Goal: Task Accomplishment & Management: Complete application form

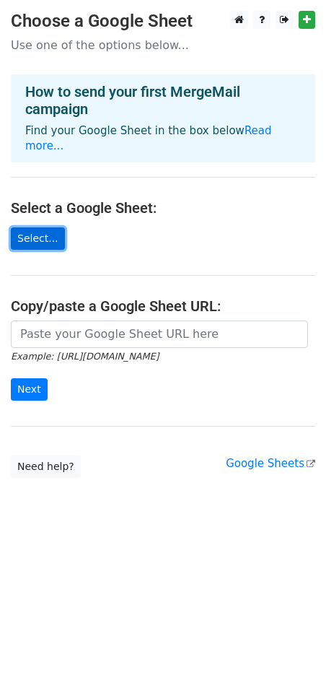
click at [45, 227] on link "Select..." at bounding box center [38, 238] width 54 height 22
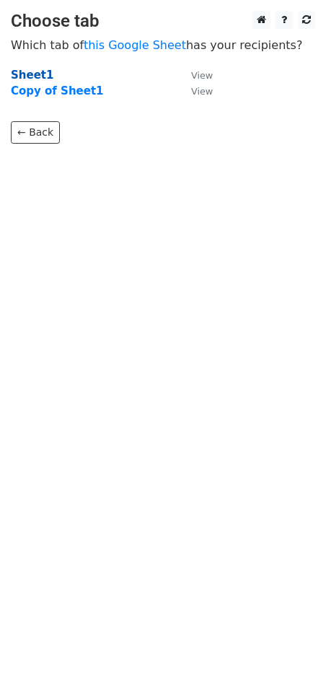
click at [44, 77] on strong "Sheet1" at bounding box center [32, 75] width 43 height 13
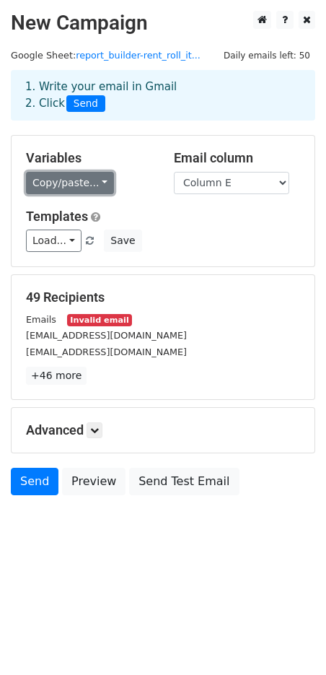
click at [87, 190] on link "Copy/paste..." at bounding box center [70, 183] width 88 height 22
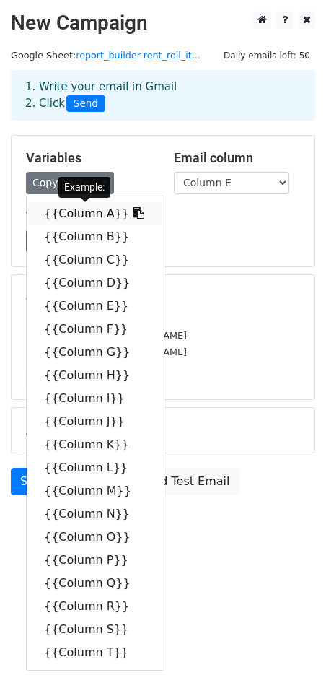
click at [74, 218] on link "{{Column A}}" at bounding box center [95, 213] width 137 height 23
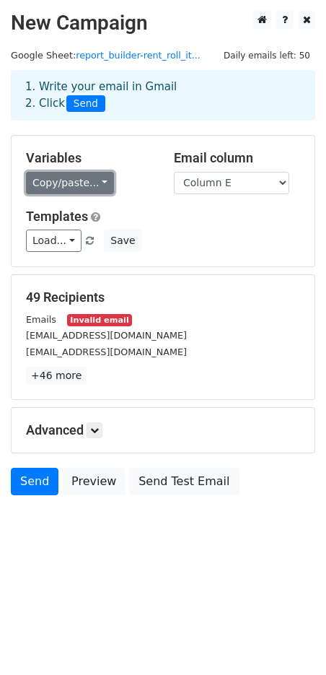
click at [98, 183] on link "Copy/paste..." at bounding box center [70, 183] width 88 height 22
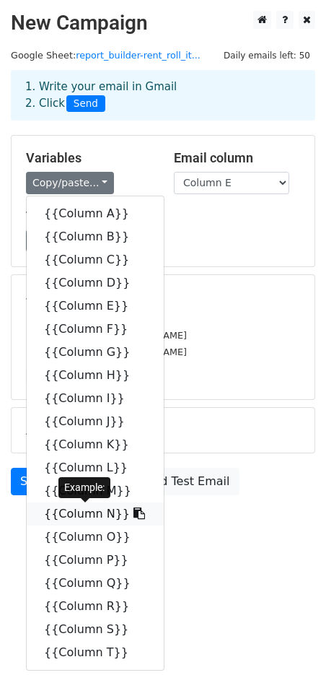
click at [89, 515] on link "{{Column N}}" at bounding box center [95, 513] width 137 height 23
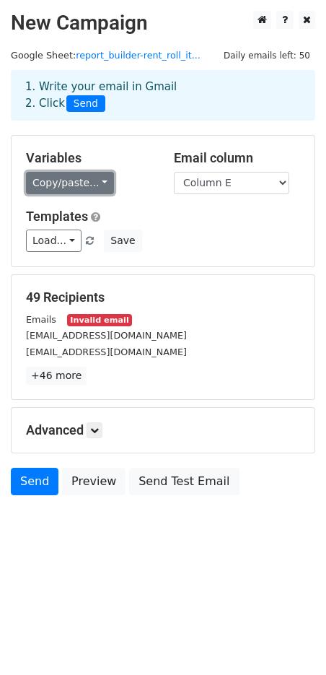
click at [93, 188] on link "Copy/paste..." at bounding box center [70, 183] width 88 height 22
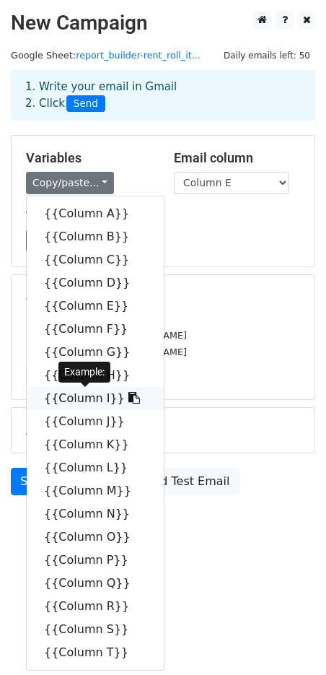
click at [79, 398] on link "{{Column I}}" at bounding box center [95, 398] width 137 height 23
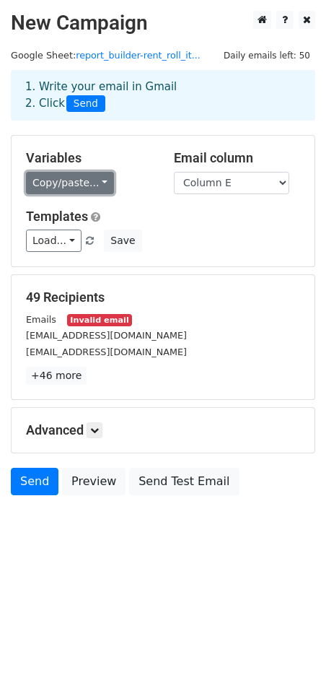
click at [101, 191] on link "Copy/paste..." at bounding box center [70, 183] width 88 height 22
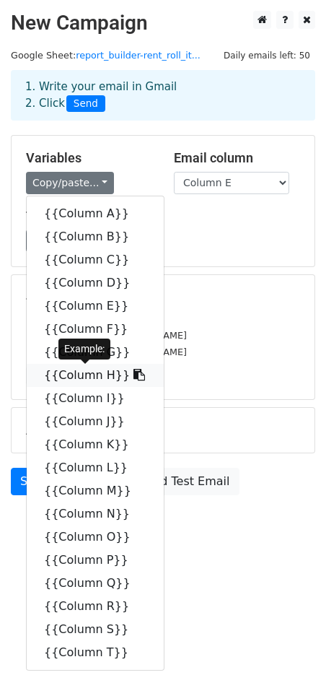
click at [87, 379] on link "{{Column H}}" at bounding box center [95, 375] width 137 height 23
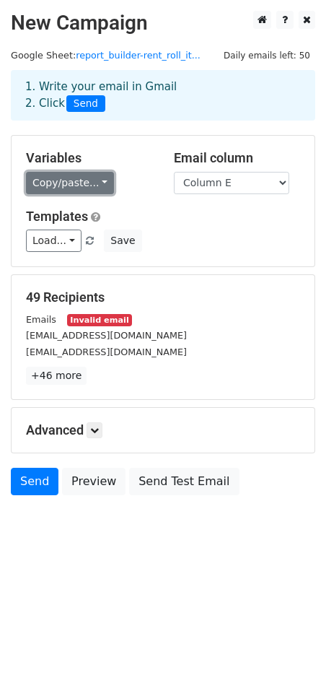
click at [73, 178] on link "Copy/paste..." at bounding box center [70, 183] width 88 height 22
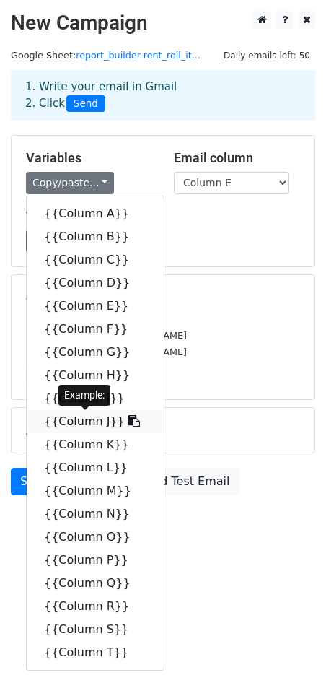
click at [89, 422] on link "{{Column J}}" at bounding box center [95, 421] width 137 height 23
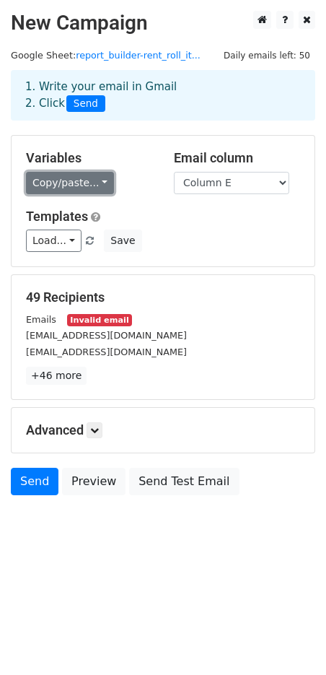
click at [98, 183] on link "Copy/paste..." at bounding box center [70, 183] width 88 height 22
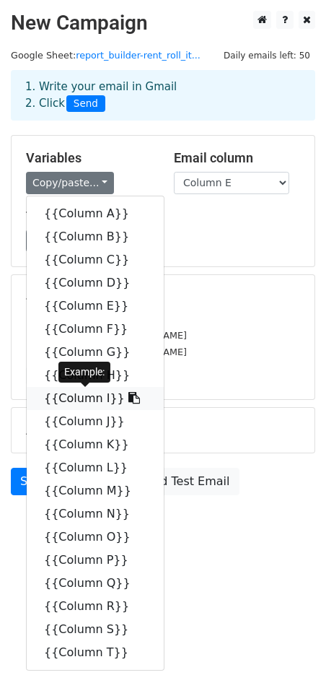
click at [89, 400] on link "{{Column I}}" at bounding box center [95, 398] width 137 height 23
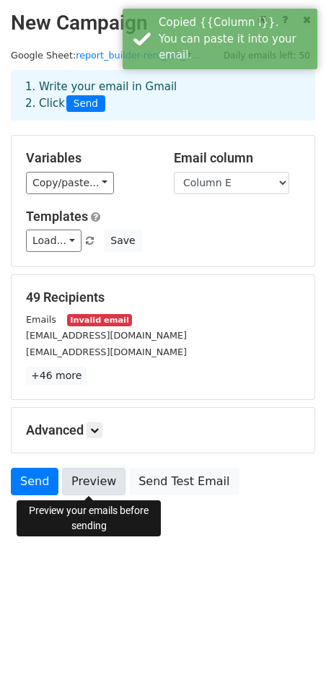
click at [95, 485] on link "Preview" at bounding box center [94, 481] width 64 height 27
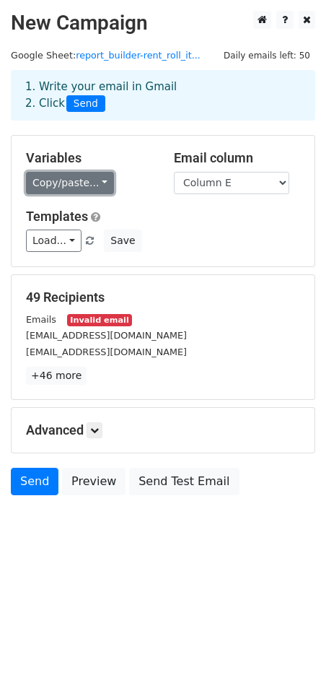
click at [92, 183] on link "Copy/paste..." at bounding box center [70, 183] width 88 height 22
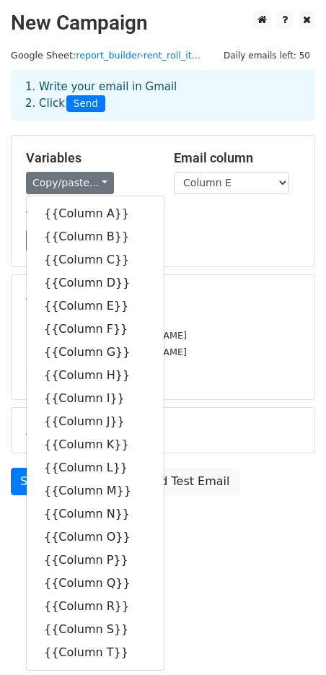
click at [237, 289] on div "49 Recipients Emails Invalid email jhones.sterfone@gmail.com Reinilsoncabelerei…" at bounding box center [163, 337] width 303 height 124
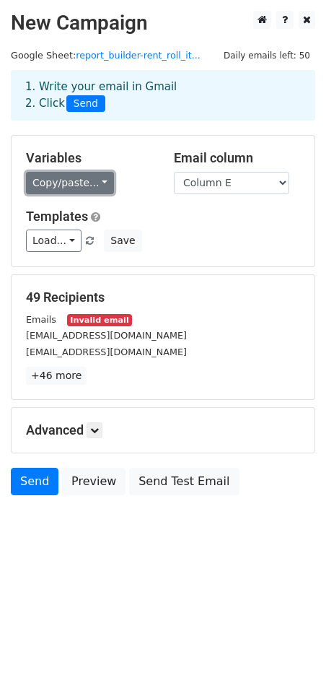
click at [92, 184] on link "Copy/paste..." at bounding box center [70, 183] width 88 height 22
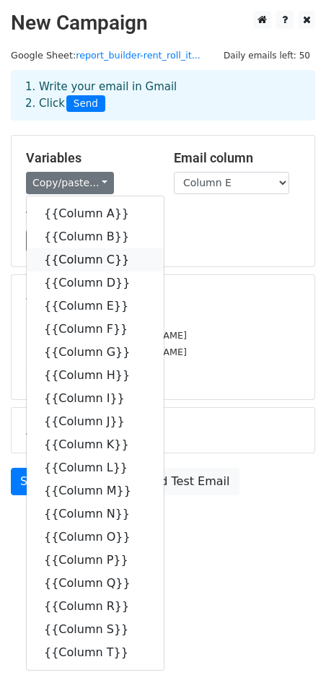
click at [95, 262] on link "{{Column C}}" at bounding box center [95, 259] width 137 height 23
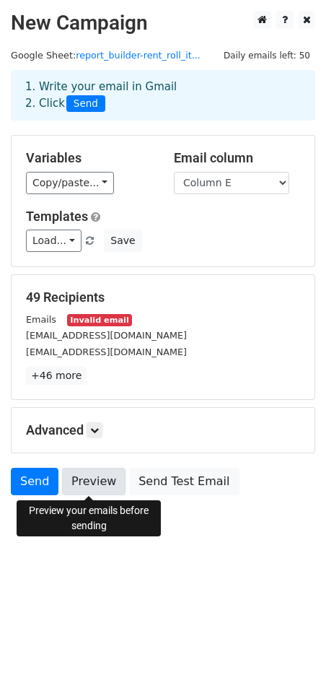
click at [113, 486] on link "Preview" at bounding box center [94, 481] width 64 height 27
click at [81, 476] on link "Preview" at bounding box center [94, 481] width 64 height 27
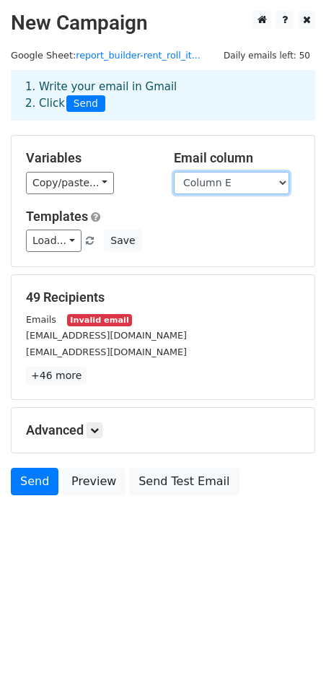
click at [245, 177] on select "Column A Column B Column C Column D Column E Column F Column G Column H Column …" at bounding box center [231, 183] width 115 height 22
click at [99, 424] on link at bounding box center [95, 430] width 16 height 16
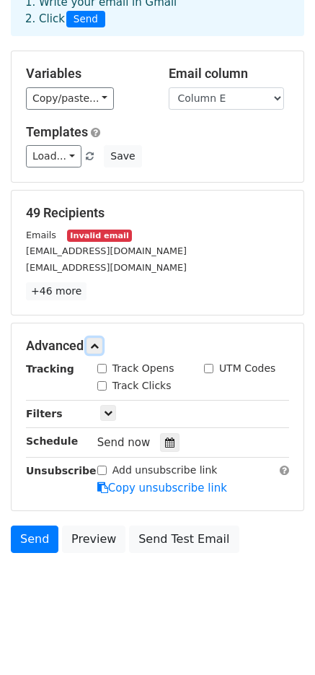
scroll to position [85, 0]
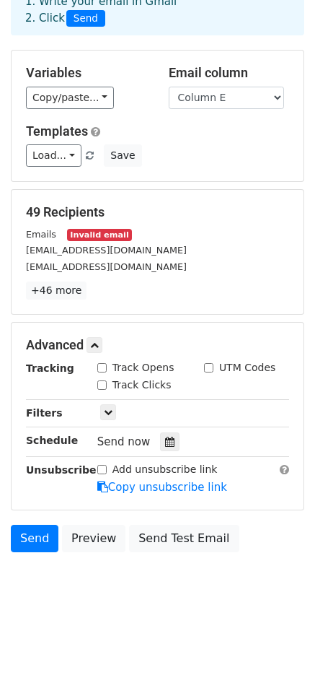
click at [100, 367] on input "Track Opens" at bounding box center [101, 367] width 9 height 9
checkbox input "true"
click at [113, 416] on link at bounding box center [108, 412] width 16 height 16
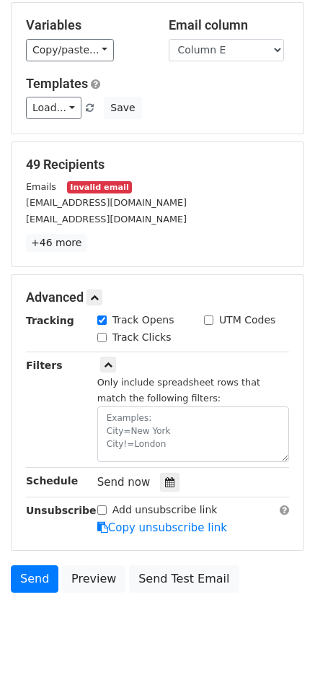
scroll to position [43, 0]
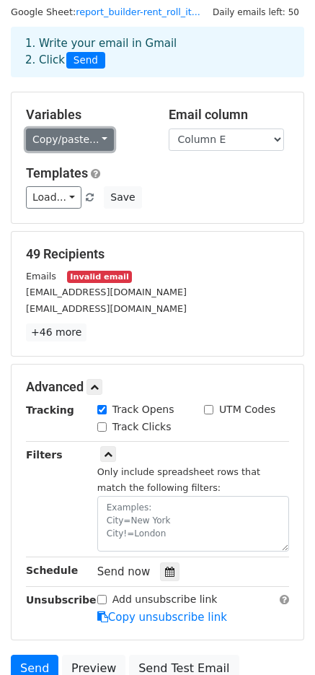
click at [96, 148] on link "Copy/paste..." at bounding box center [70, 139] width 88 height 22
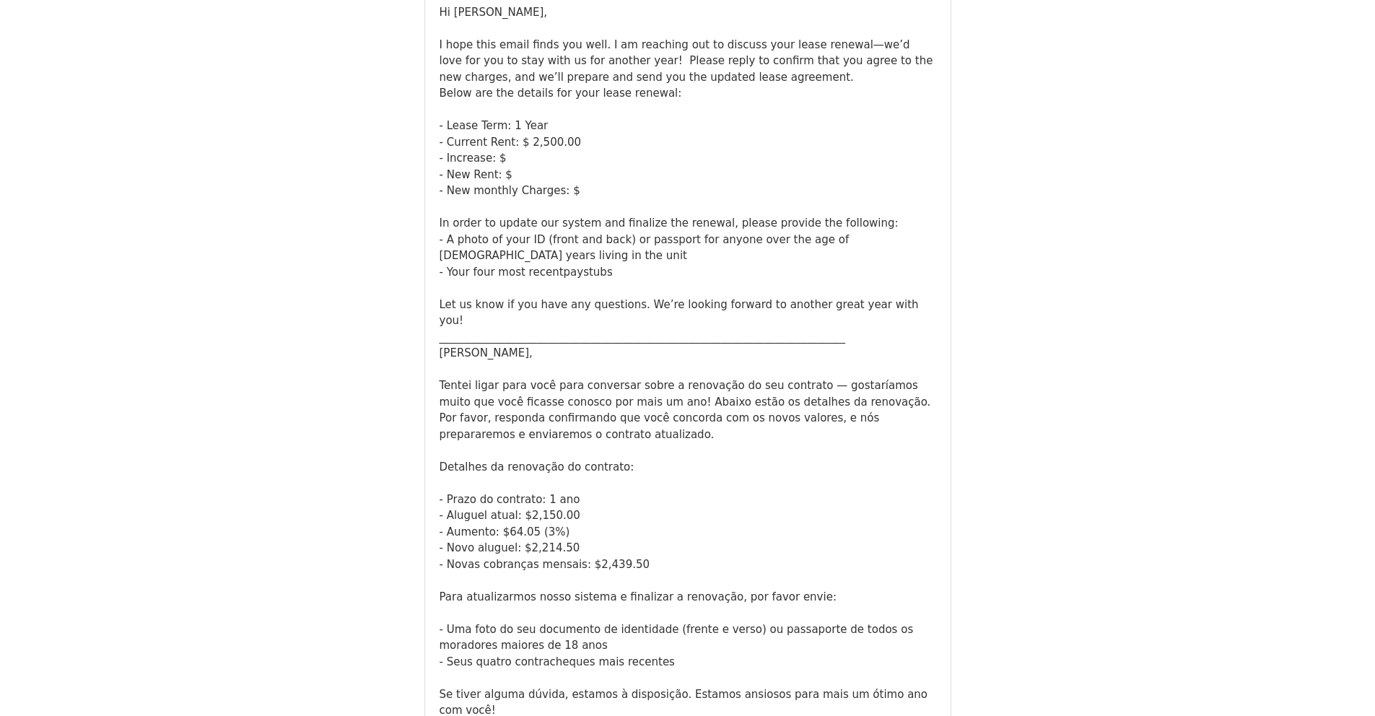
scroll to position [3037, 0]
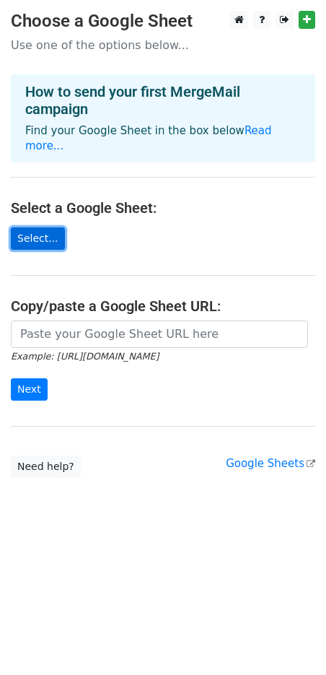
click at [43, 227] on link "Select..." at bounding box center [38, 238] width 54 height 22
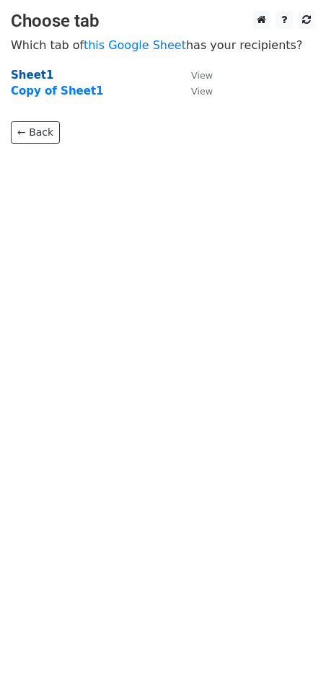
click at [22, 74] on strong "Sheet1" at bounding box center [32, 75] width 43 height 13
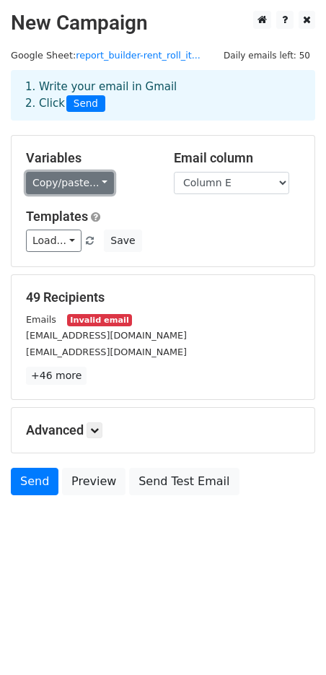
click at [77, 183] on link "Copy/paste..." at bounding box center [70, 183] width 88 height 22
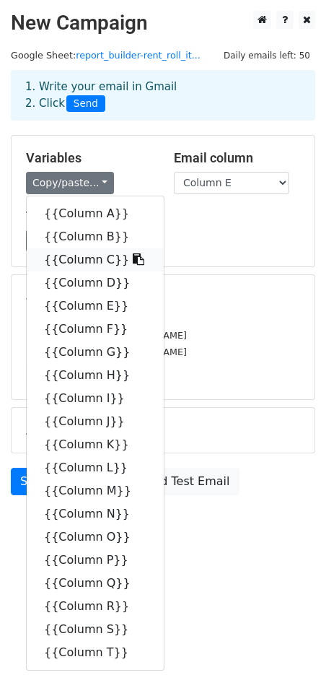
click at [83, 263] on link "{{Column C}}" at bounding box center [95, 259] width 137 height 23
click at [83, 263] on div "Variables Copy/paste... {{Column A}} {{Column B}} {{Column C}} {{Column D}} {{C…" at bounding box center [163, 201] width 303 height 131
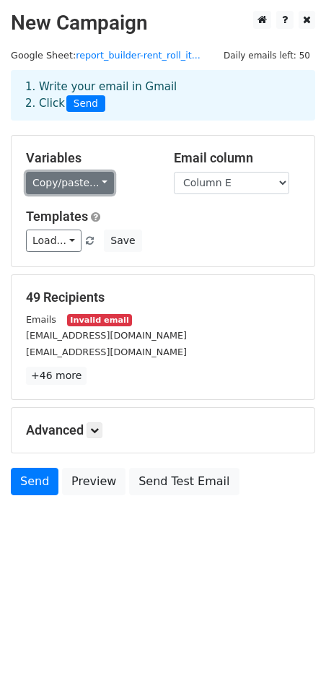
click at [74, 186] on link "Copy/paste..." at bounding box center [70, 183] width 88 height 22
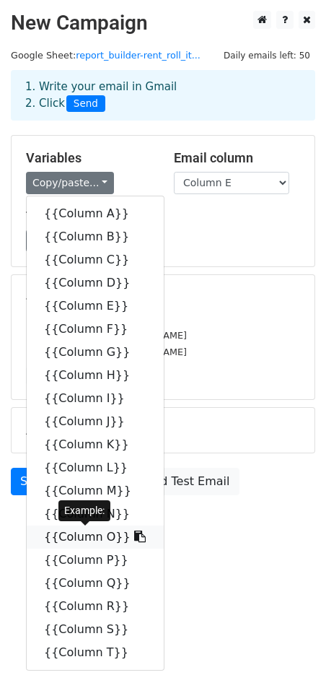
click at [71, 533] on link "{{Column O}}" at bounding box center [95, 536] width 137 height 23
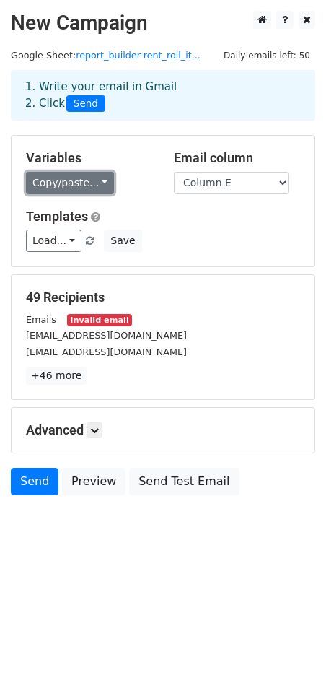
click at [80, 177] on link "Copy/paste..." at bounding box center [70, 183] width 88 height 22
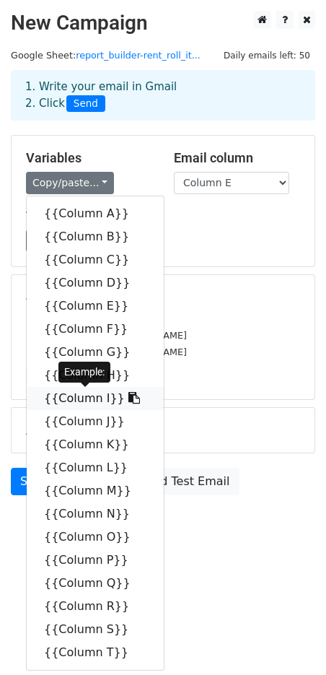
click at [77, 396] on link "{{Column I}}" at bounding box center [95, 398] width 137 height 23
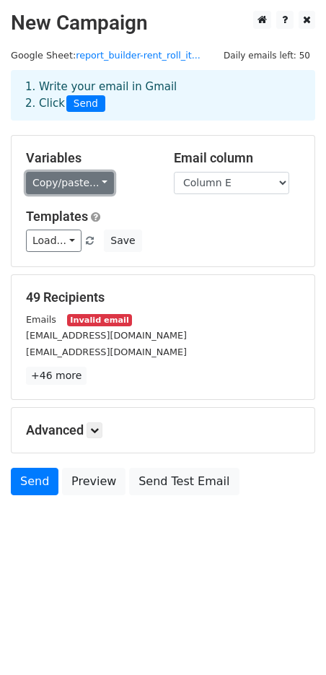
click at [70, 188] on link "Copy/paste..." at bounding box center [70, 183] width 88 height 22
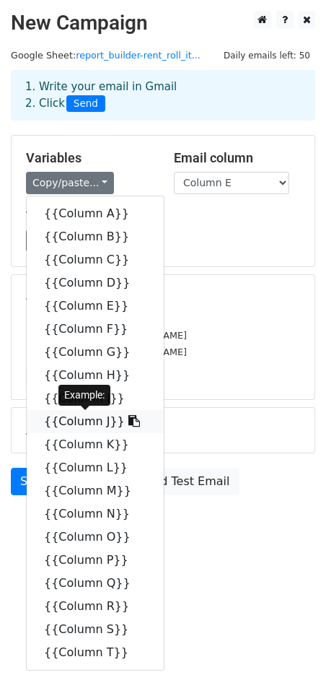
click at [77, 422] on link "{{Column J}}" at bounding box center [95, 421] width 137 height 23
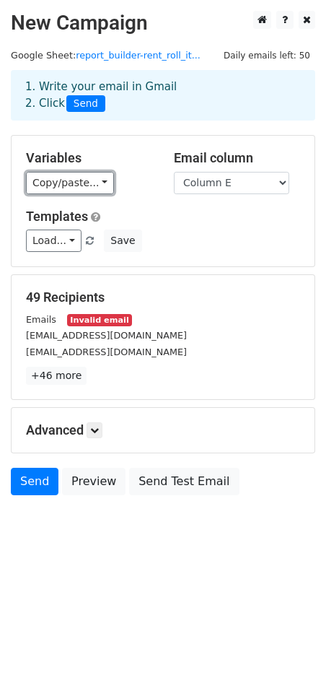
click at [74, 181] on link "Copy/paste..." at bounding box center [70, 183] width 88 height 22
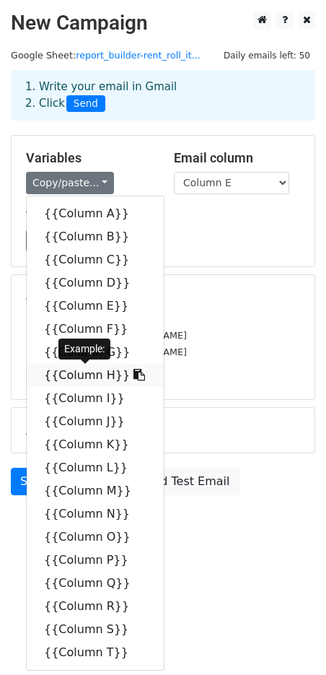
click at [97, 385] on link "{{Column H}}" at bounding box center [95, 375] width 137 height 23
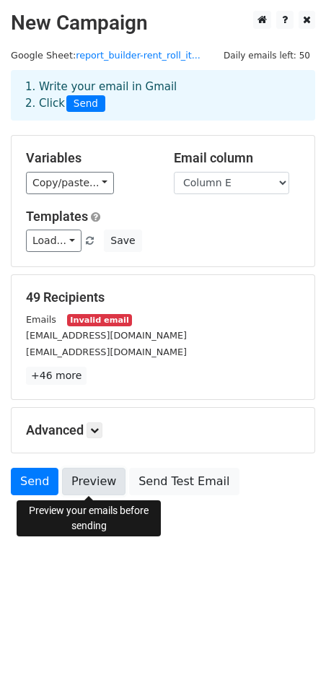
click at [81, 479] on link "Preview" at bounding box center [94, 481] width 64 height 27
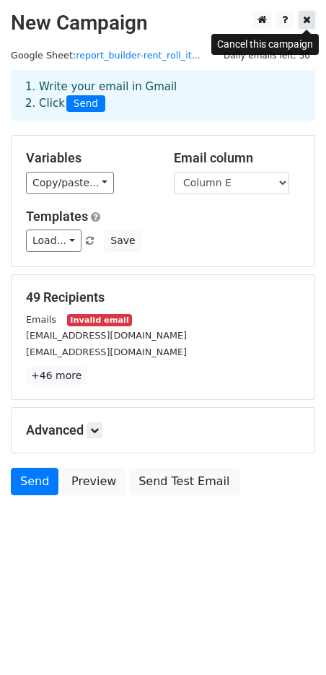
click at [305, 21] on icon at bounding box center [307, 19] width 8 height 10
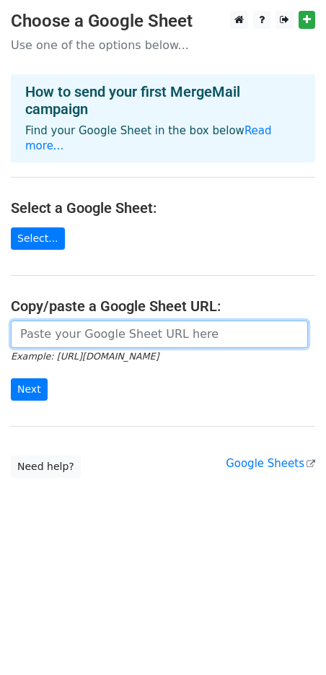
click at [66, 320] on input "url" at bounding box center [159, 333] width 297 height 27
paste input "[URL][DOMAIN_NAME]"
type input "[URL][DOMAIN_NAME]"
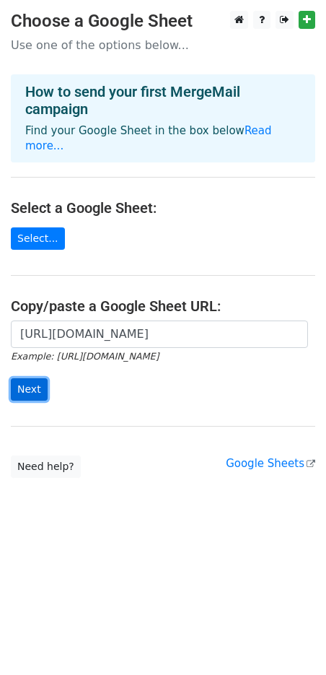
scroll to position [0, 0]
click at [36, 378] on input "Next" at bounding box center [29, 389] width 37 height 22
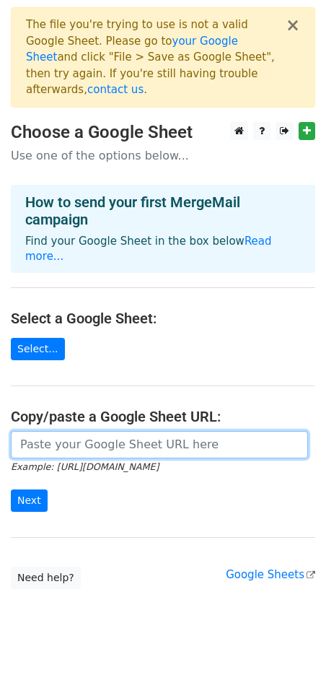
click at [71, 431] on input "url" at bounding box center [159, 444] width 297 height 27
paste input "https://docs.google.com/spreadsheets/d/17fu3uW2qDjWlg8Fy-zc6jjmR7HKOYOCcpqpNGEg…"
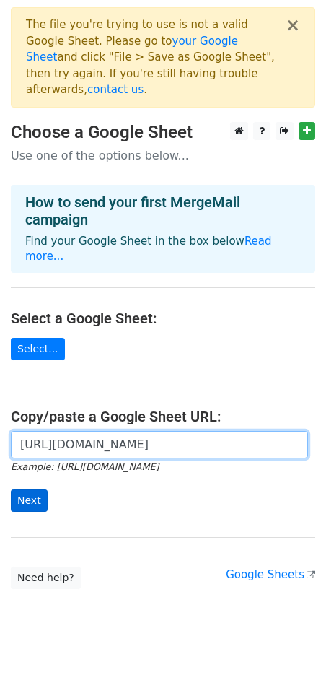
type input "https://docs.google.com/spreadsheets/d/17fu3uW2qDjWlg8Fy-zc6jjmR7HKOYOCcpqpNGEg…"
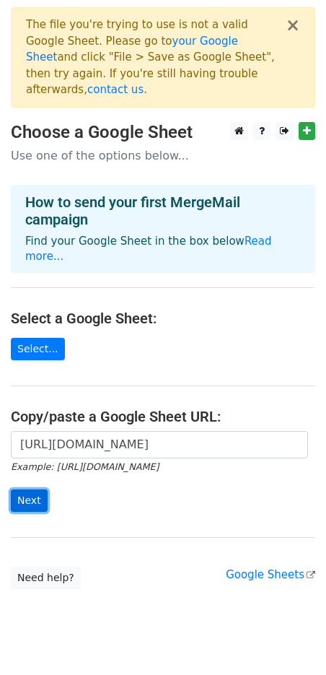
click at [32, 489] on input "Next" at bounding box center [29, 500] width 37 height 22
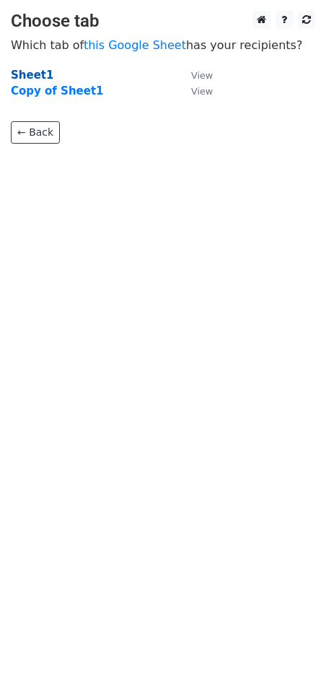
click at [33, 76] on strong "Sheet1" at bounding box center [32, 75] width 43 height 13
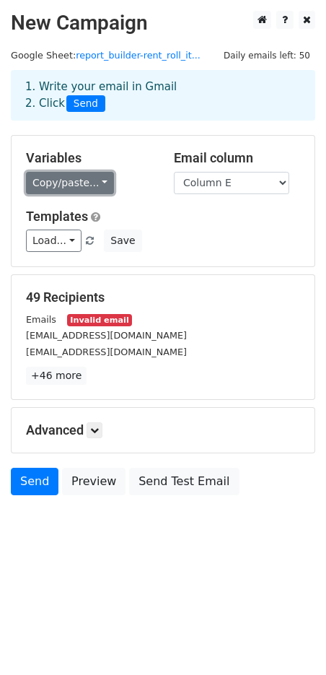
click at [95, 186] on link "Copy/paste..." at bounding box center [70, 183] width 88 height 22
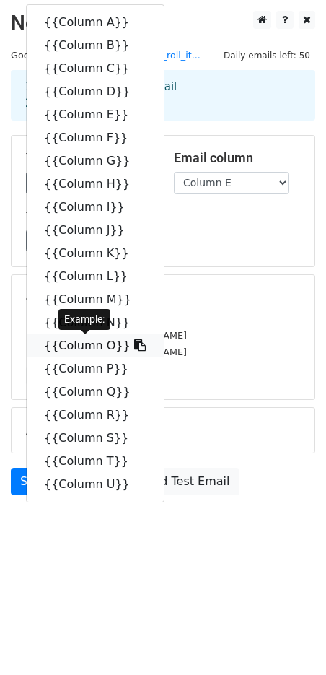
click at [85, 350] on link "{{Column O}}" at bounding box center [95, 345] width 137 height 23
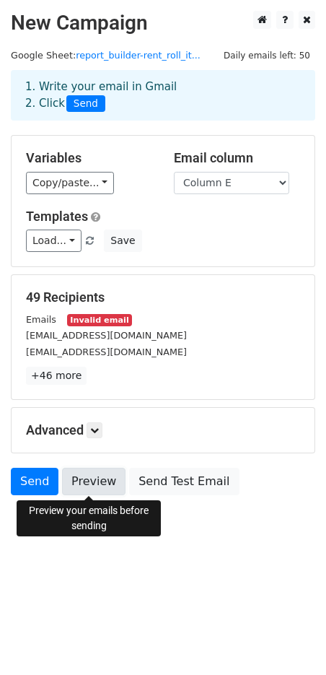
click at [93, 484] on link "Preview" at bounding box center [94, 481] width 64 height 27
click at [88, 482] on link "Preview" at bounding box center [94, 481] width 64 height 27
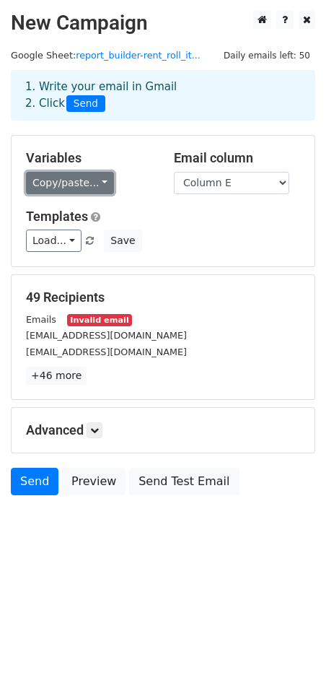
click at [84, 189] on link "Copy/paste..." at bounding box center [70, 183] width 88 height 22
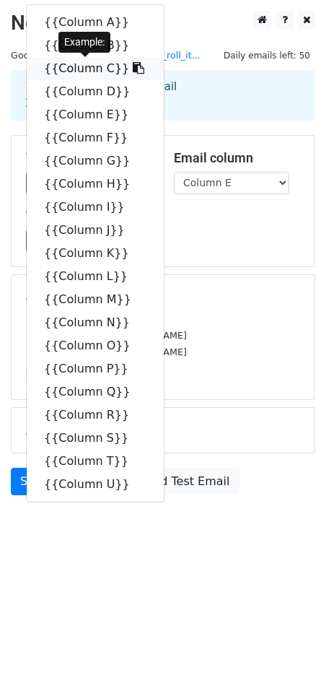
click at [81, 78] on link "{{Column C}}" at bounding box center [95, 68] width 137 height 23
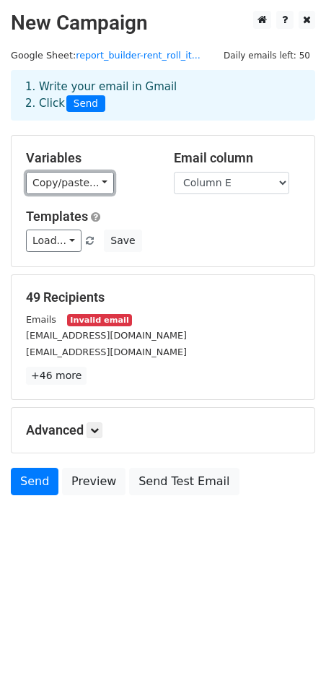
click at [95, 183] on link "Copy/paste..." at bounding box center [70, 183] width 88 height 22
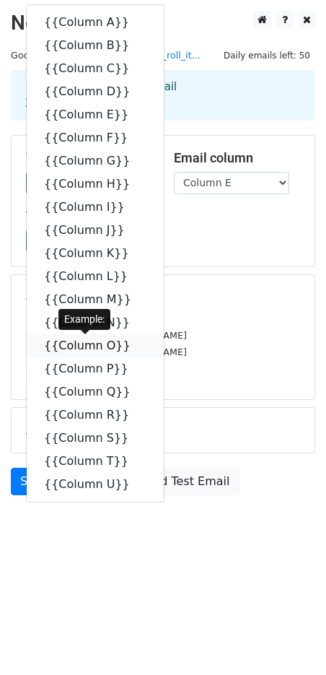
click at [84, 345] on link "{{Column O}}" at bounding box center [95, 345] width 137 height 23
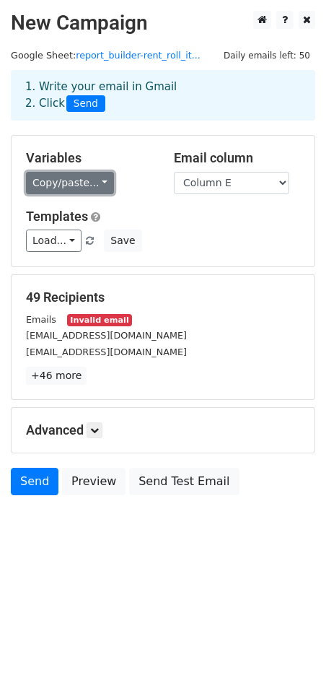
click at [90, 185] on link "Copy/paste..." at bounding box center [70, 183] width 88 height 22
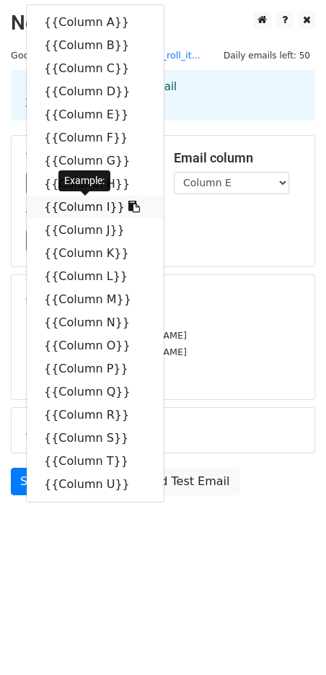
click at [84, 209] on link "{{Column I}}" at bounding box center [95, 207] width 137 height 23
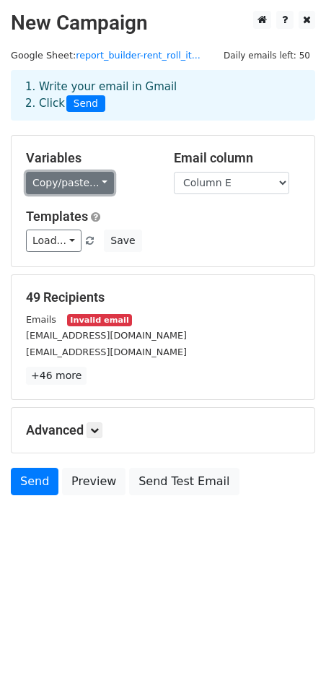
click at [85, 183] on link "Copy/paste..." at bounding box center [70, 183] width 88 height 22
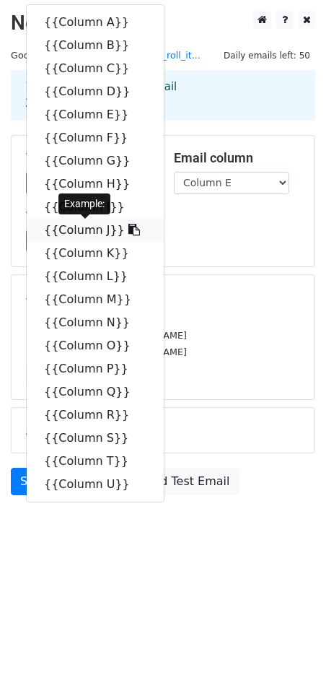
click at [90, 241] on link "{{Column J}}" at bounding box center [95, 230] width 137 height 23
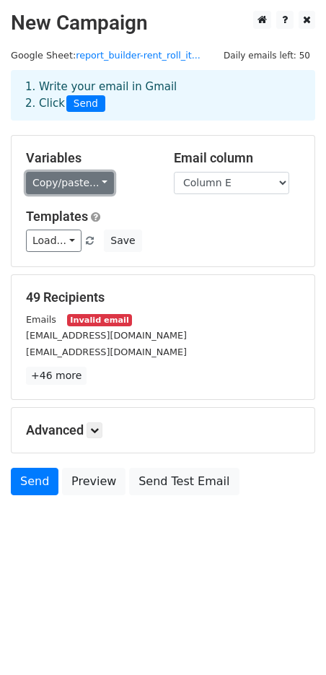
click at [102, 188] on link "Copy/paste..." at bounding box center [70, 183] width 88 height 22
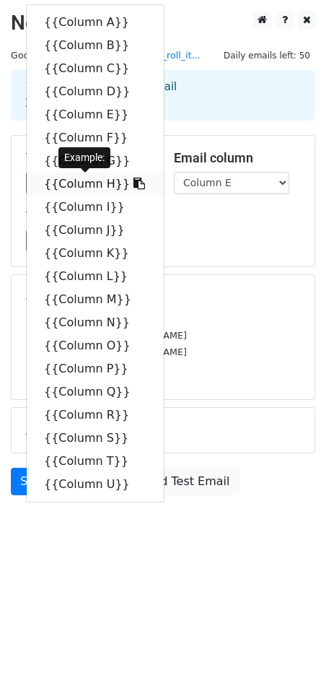
click at [87, 191] on link "{{Column H}}" at bounding box center [95, 184] width 137 height 23
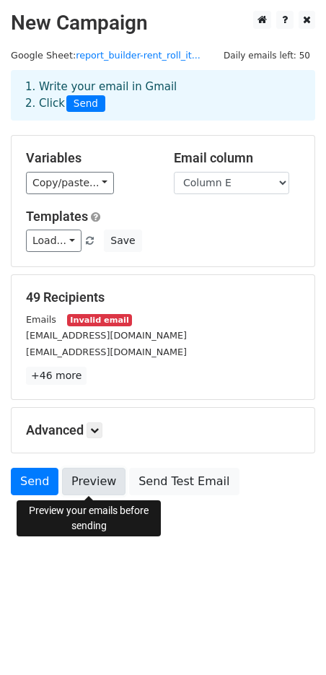
click at [105, 486] on link "Preview" at bounding box center [94, 481] width 64 height 27
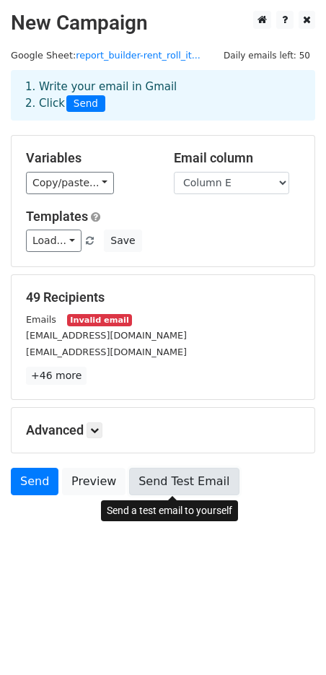
click at [167, 479] on link "Send Test Email" at bounding box center [184, 481] width 110 height 27
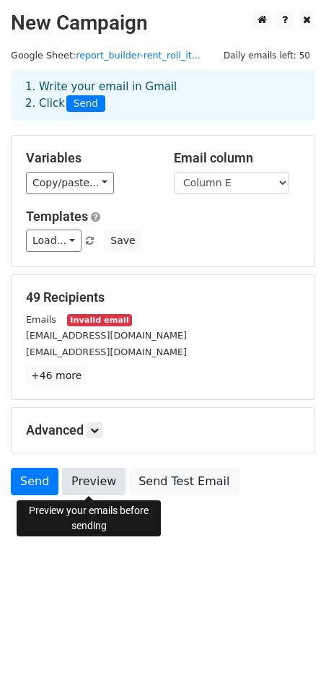
click at [87, 482] on link "Preview" at bounding box center [94, 481] width 64 height 27
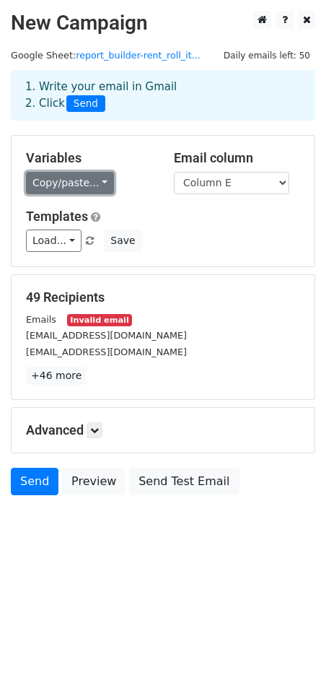
click at [71, 187] on link "Copy/paste..." at bounding box center [70, 183] width 88 height 22
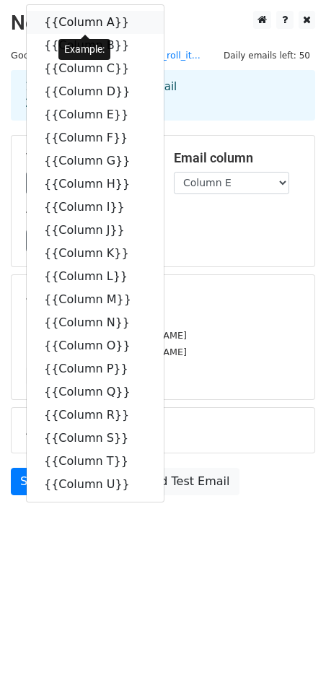
drag, startPoint x: 93, startPoint y: 18, endPoint x: 89, endPoint y: 27, distance: 10.3
click at [92, 18] on link "{{Column A}}" at bounding box center [95, 22] width 137 height 23
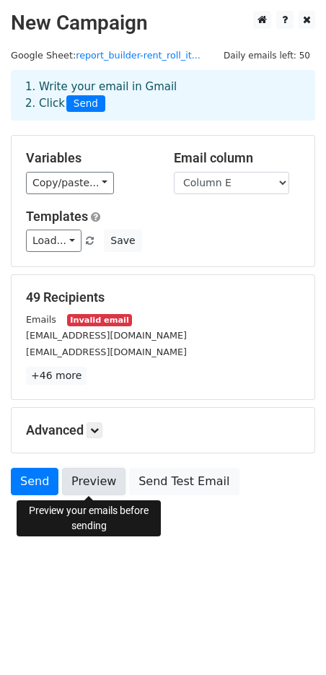
click at [87, 488] on link "Preview" at bounding box center [94, 481] width 64 height 27
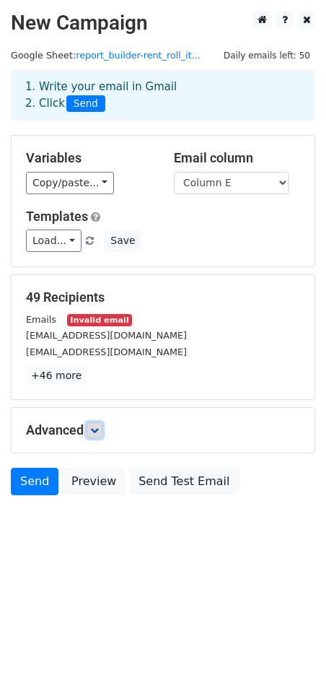
click at [99, 429] on icon at bounding box center [94, 430] width 9 height 9
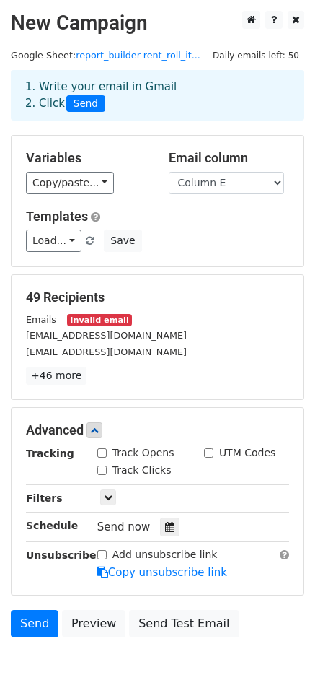
click at [105, 451] on input "Track Opens" at bounding box center [101, 452] width 9 height 9
checkbox input "true"
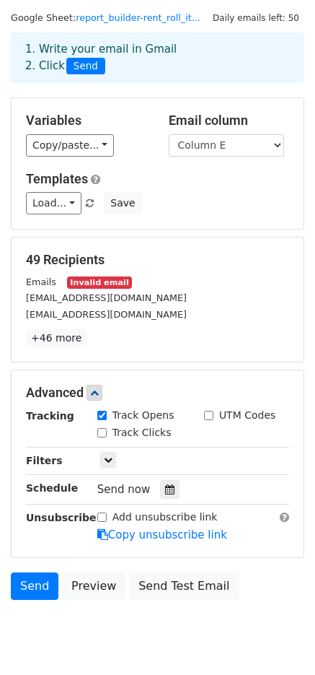
scroll to position [38, 0]
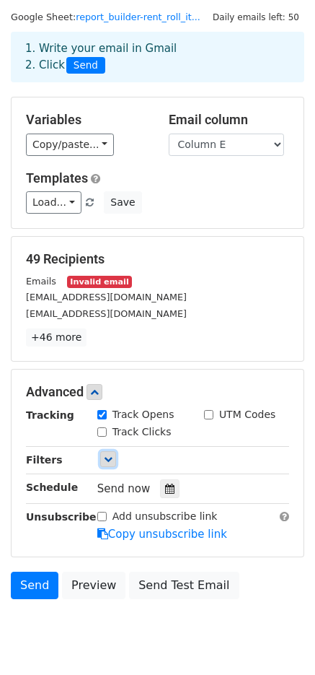
click at [105, 462] on icon at bounding box center [108, 459] width 9 height 9
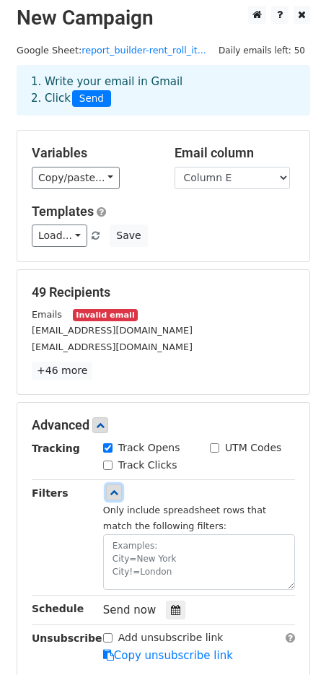
scroll to position [0, 0]
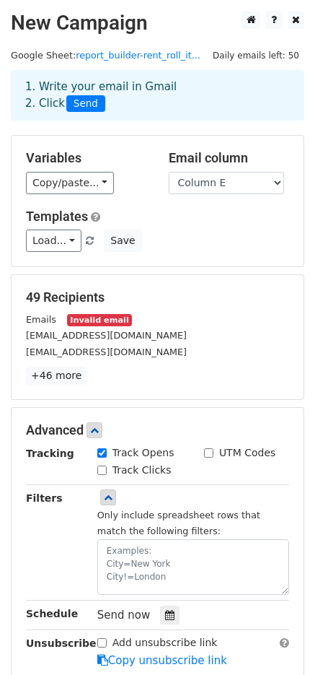
click at [100, 320] on small "Invalid email" at bounding box center [99, 320] width 65 height 12
click at [64, 375] on link "+46 more" at bounding box center [56, 376] width 61 height 18
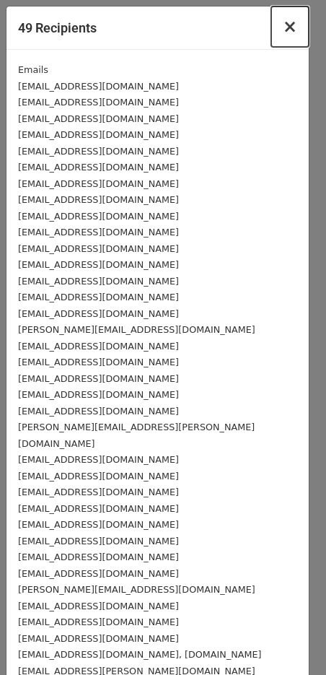
click at [283, 28] on span "×" at bounding box center [290, 27] width 14 height 20
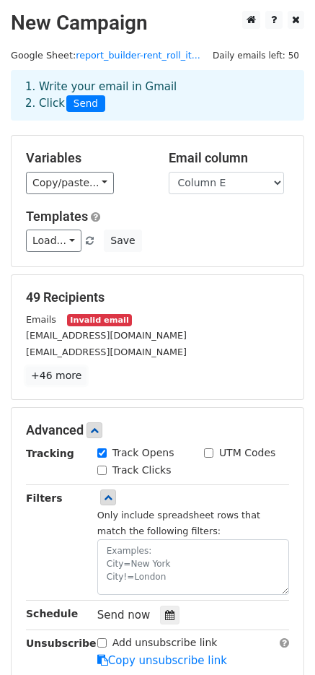
click at [71, 375] on link "+46 more" at bounding box center [56, 376] width 61 height 18
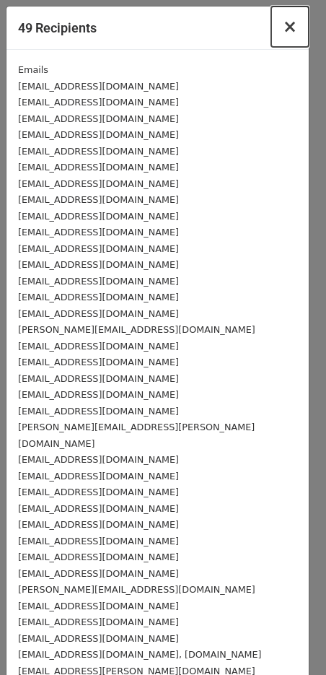
click at [283, 28] on span "×" at bounding box center [290, 27] width 14 height 20
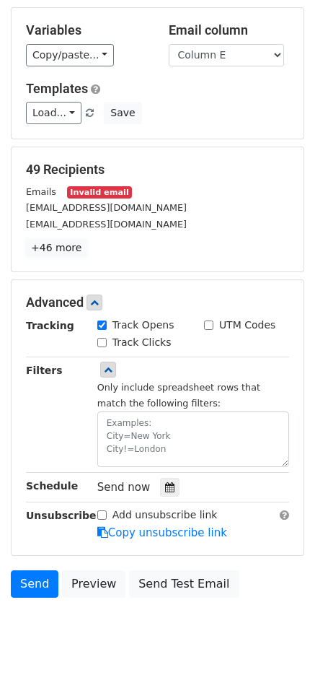
scroll to position [173, 0]
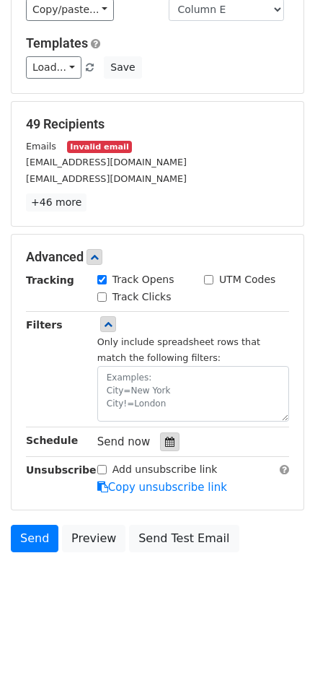
click at [167, 443] on icon at bounding box center [169, 442] width 9 height 10
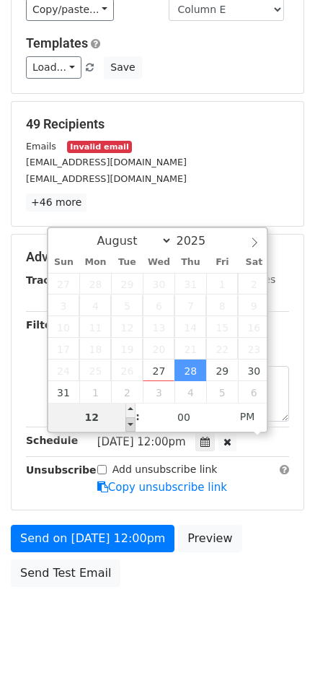
type input "2025-08-28 11:00"
type input "11"
click at [128, 426] on span at bounding box center [131, 424] width 10 height 14
type input "2025-08-28 10:00"
type input "10"
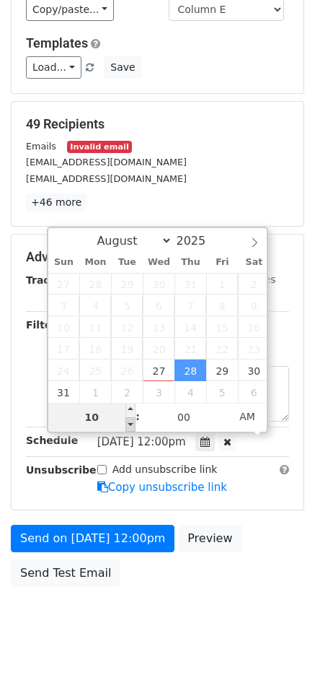
click at [129, 426] on div "10" at bounding box center [92, 417] width 88 height 29
type input "2025-08-28 09:00"
type input "09"
click at [132, 426] on span at bounding box center [131, 424] width 10 height 14
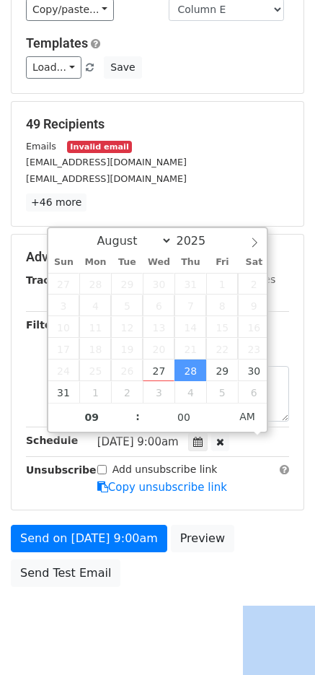
click at [222, 577] on div "Send on Aug 28 at 9:00am Preview Send Test Email" at bounding box center [157, 559] width 315 height 69
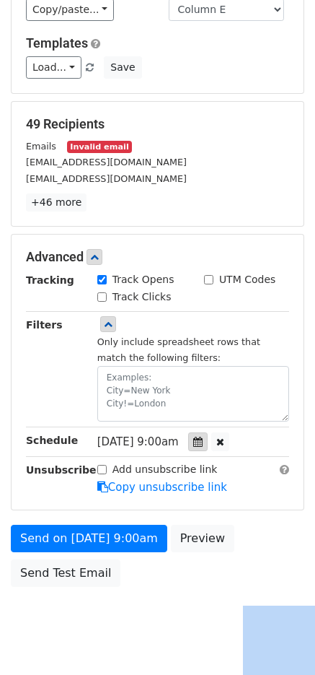
click at [203, 443] on icon at bounding box center [197, 442] width 9 height 10
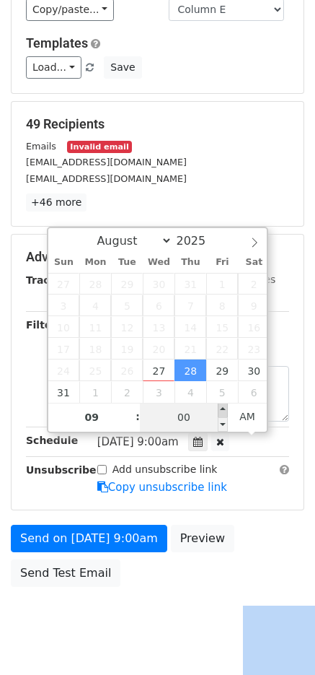
type input "2025-08-28 09:05"
type input "05"
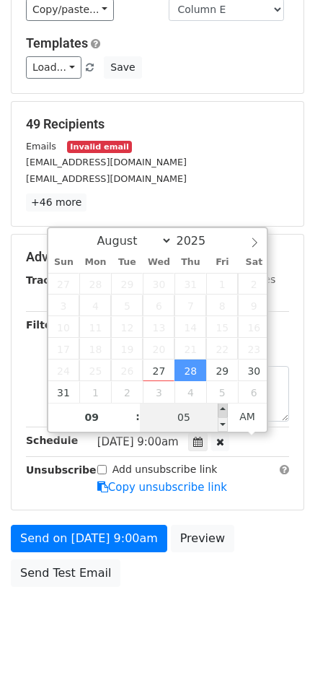
click at [226, 409] on span at bounding box center [223, 410] width 10 height 14
type input "2025-08-28 09:10"
type input "10"
click at [226, 409] on span at bounding box center [223, 410] width 10 height 14
type input "2025-08-28 09:15"
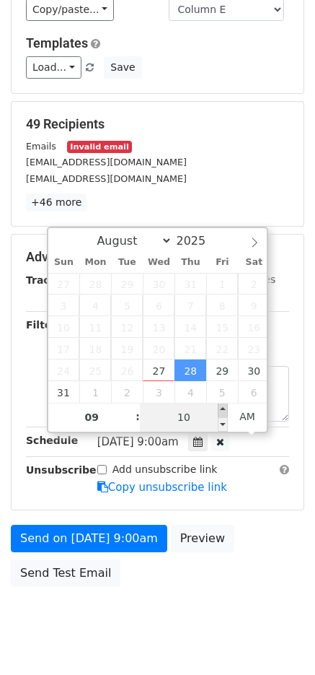
type input "15"
click at [226, 409] on span at bounding box center [223, 410] width 10 height 14
type input "2025-08-28 09:20"
type input "20"
click at [226, 409] on span at bounding box center [223, 410] width 10 height 14
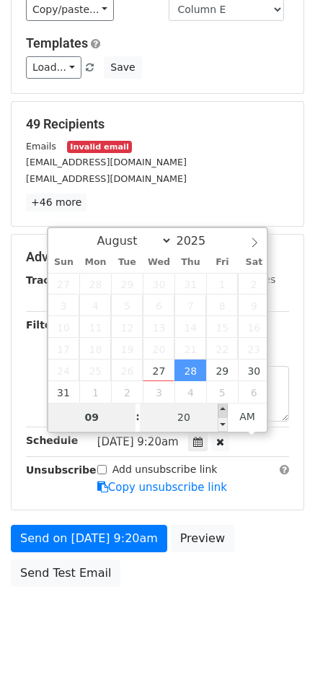
type input "2025-09-05 09:20"
select select "8"
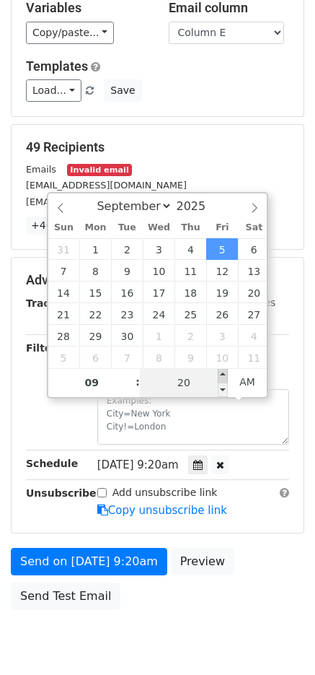
type input "2025-09-05 09:25"
type input "25"
click at [226, 375] on span at bounding box center [223, 375] width 10 height 14
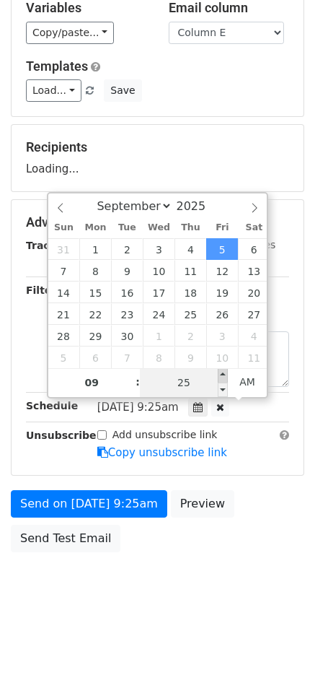
type input "2025-09-05 09:30"
type input "30"
click at [226, 375] on span at bounding box center [223, 375] width 10 height 14
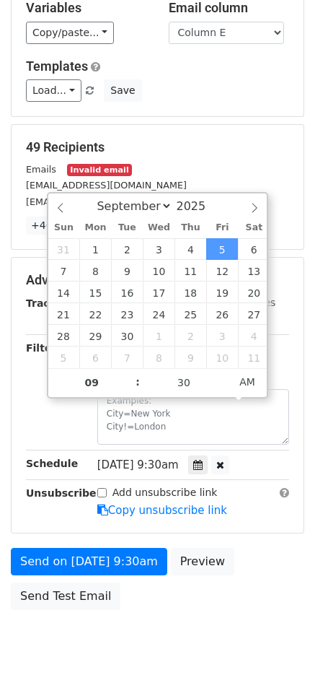
click at [245, 540] on form "Variables Copy/paste... {{Column A}} {{Column B}} {{Column C}} {{Column D}} {{C…" at bounding box center [158, 301] width 294 height 632
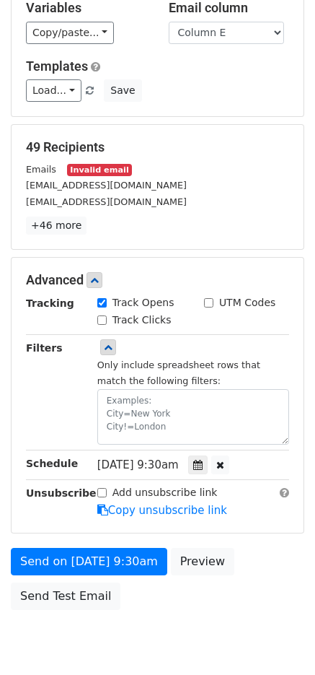
click at [128, 469] on span "Fri, Sep 5, 9:30am" at bounding box center [138, 464] width 82 height 13
click at [203, 466] on icon at bounding box center [197, 465] width 9 height 10
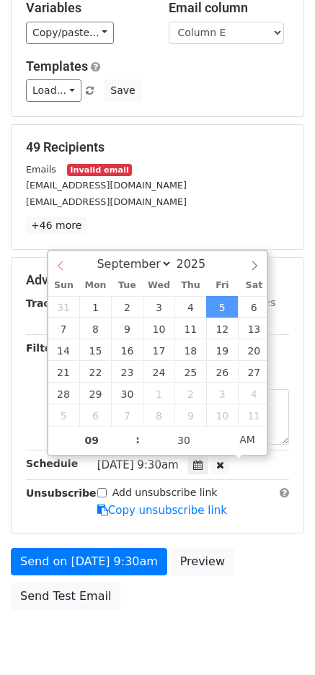
select select "7"
click at [61, 266] on div "August September October November December 2025" at bounding box center [157, 263] width 219 height 25
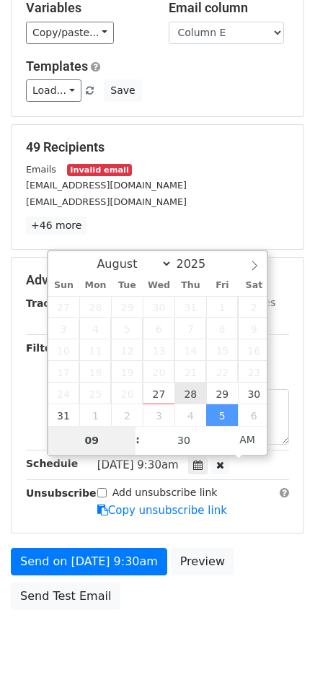
type input "2025-08-28 09:30"
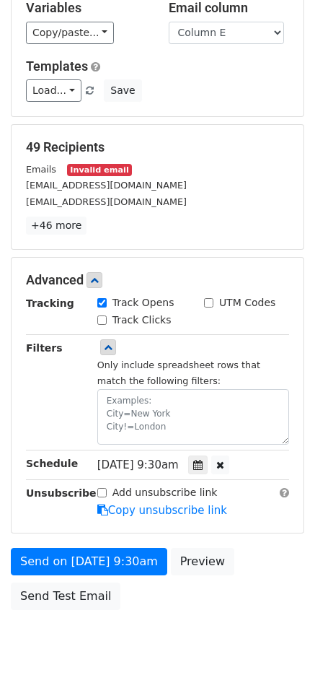
click at [261, 517] on div "Add unsubscribe link Copy unsubscribe link" at bounding box center [194, 501] width 214 height 33
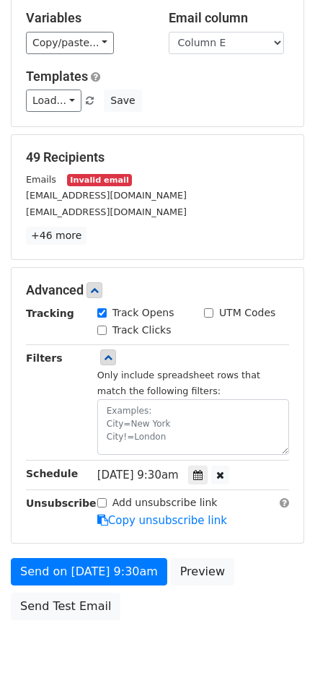
scroll to position [142, 0]
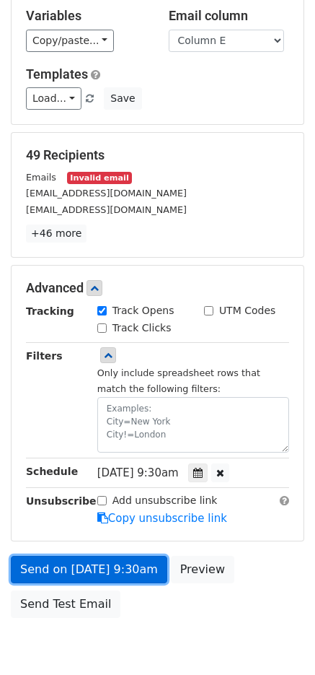
click at [92, 572] on link "Send on Aug 28 at 9:30am" at bounding box center [89, 569] width 157 height 27
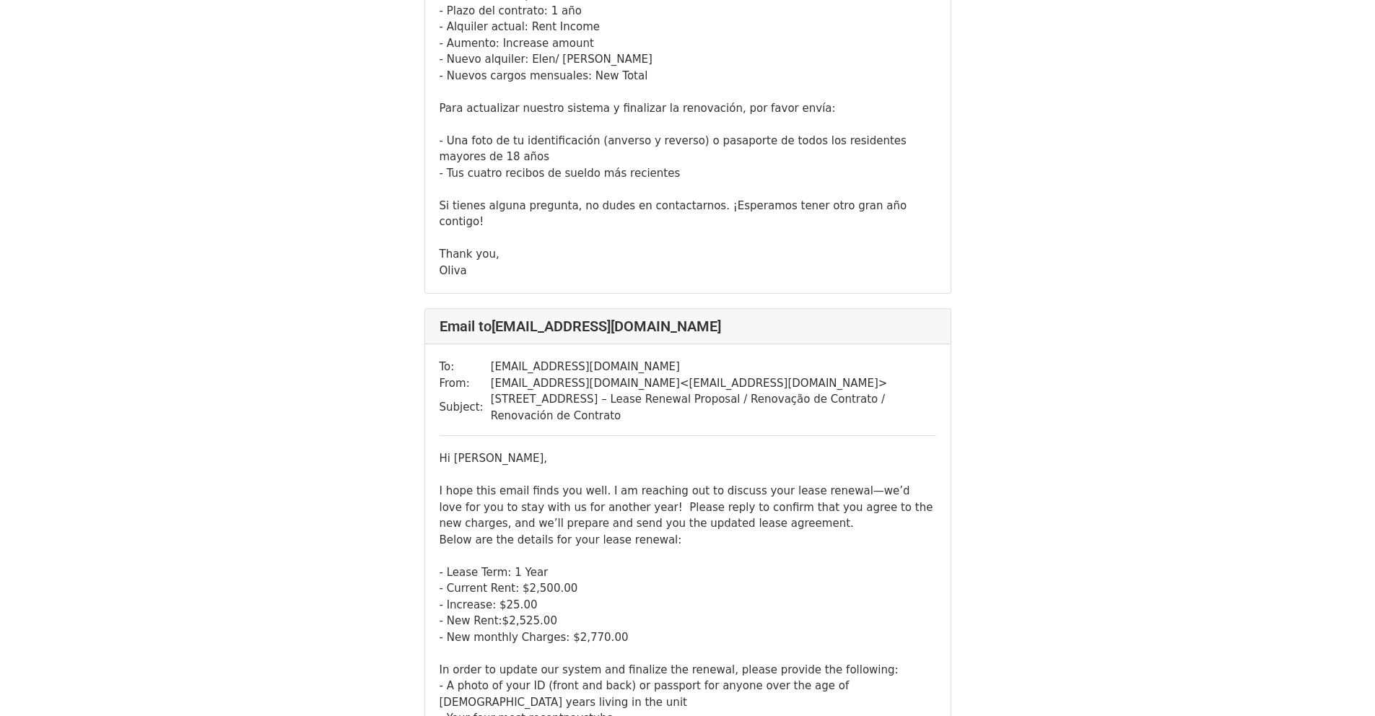
scroll to position [1057, 0]
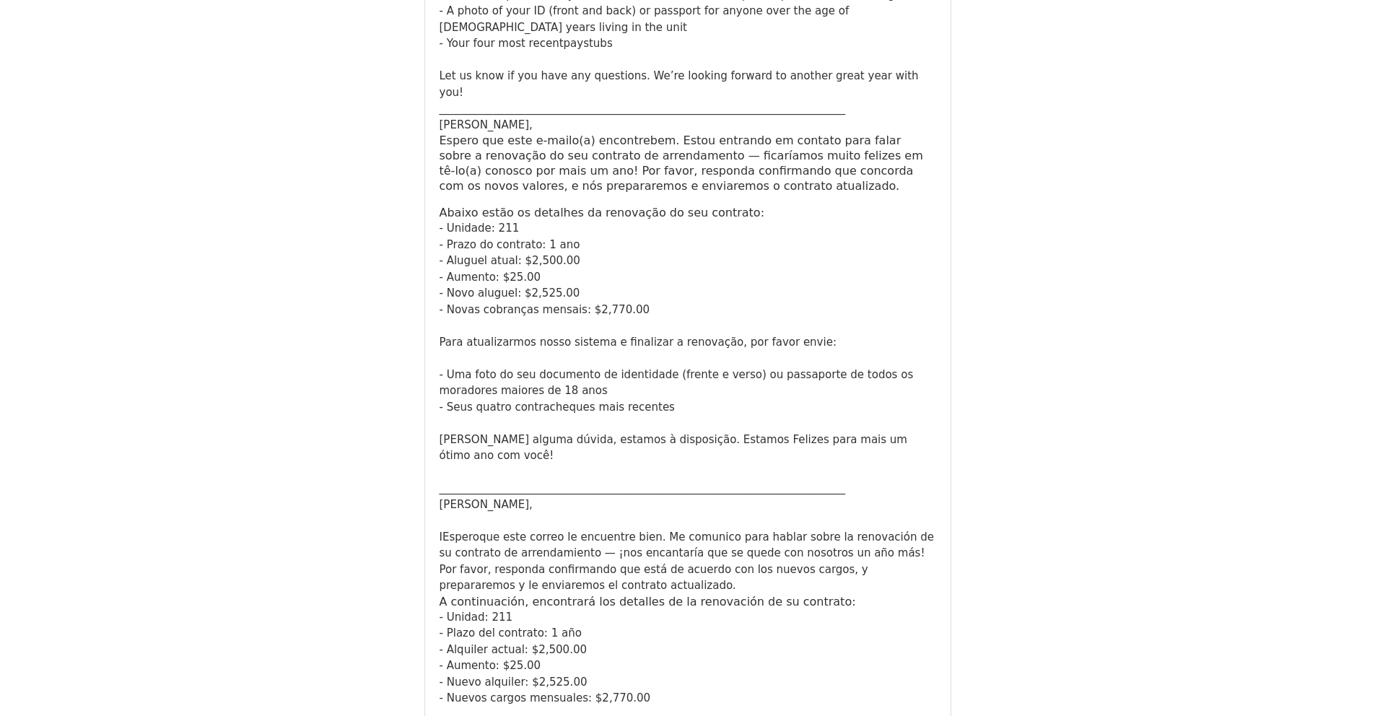
scroll to position [1828, 0]
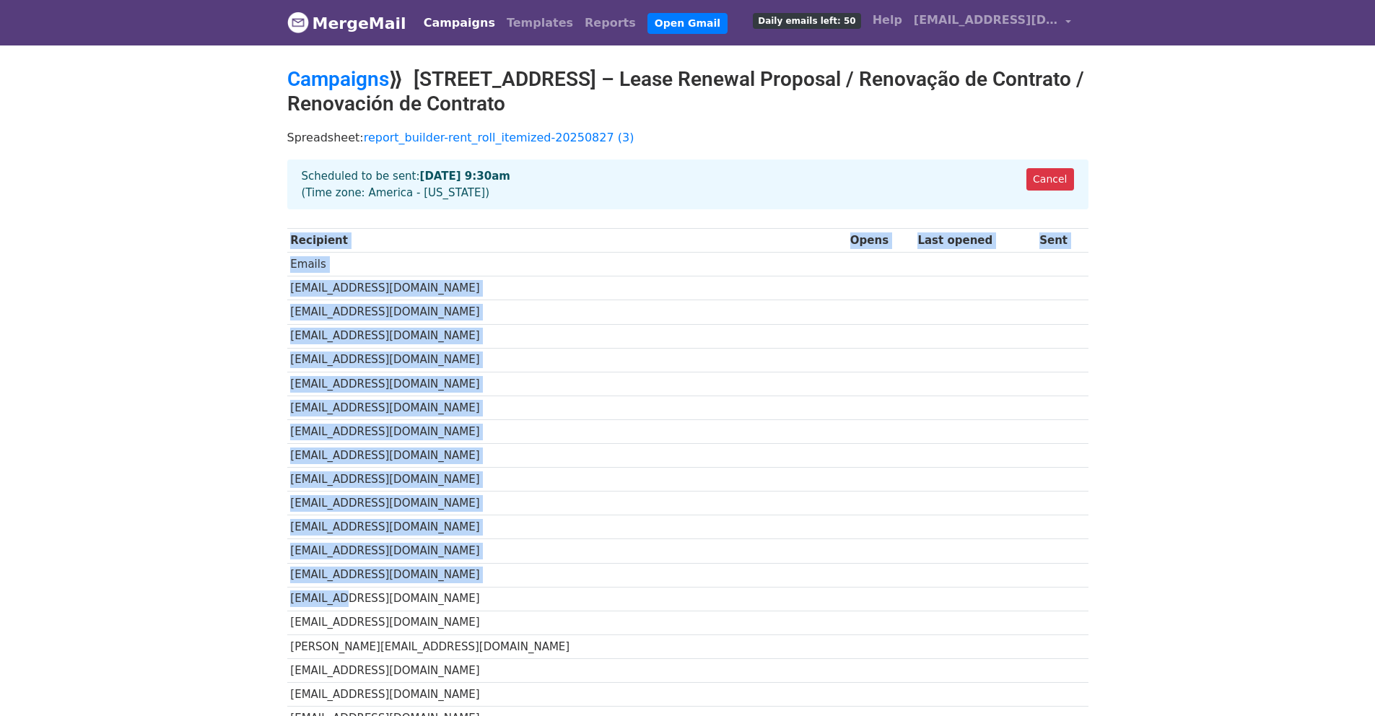
drag, startPoint x: 285, startPoint y: 289, endPoint x: 331, endPoint y: 604, distance: 318.1
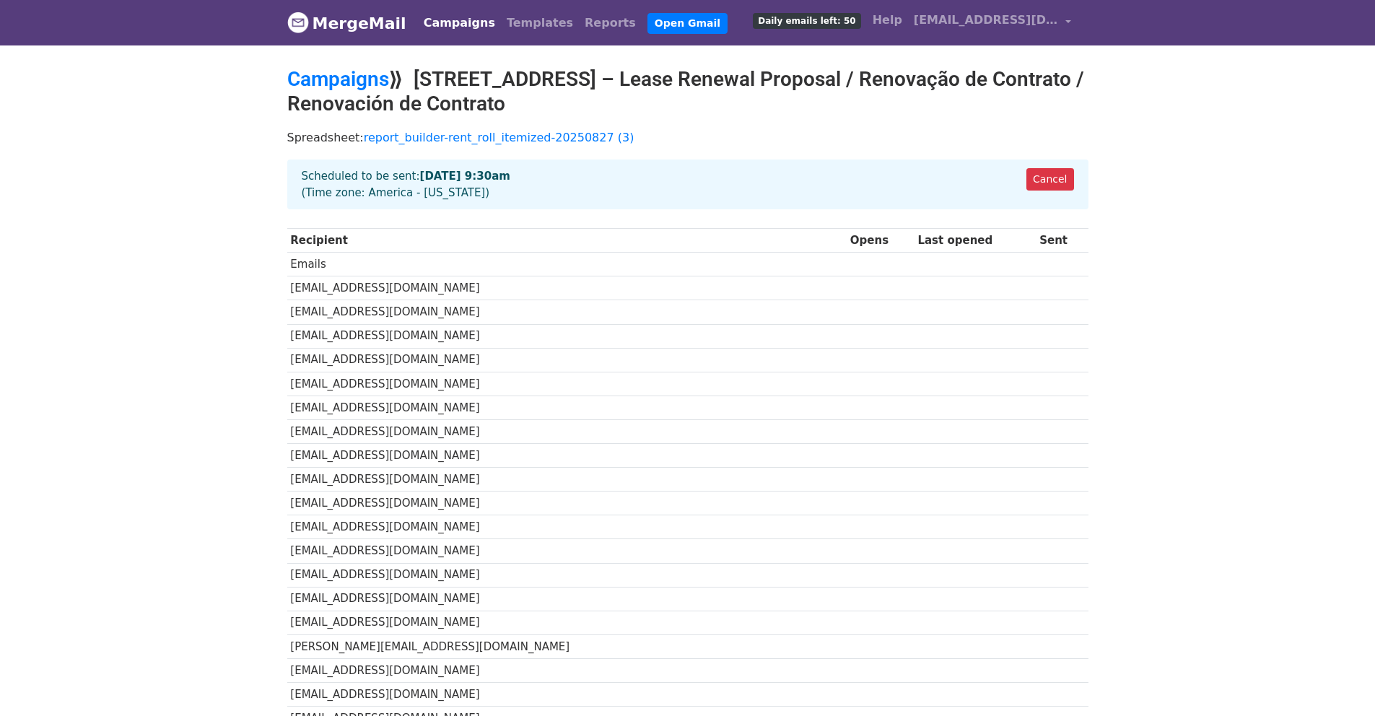
click at [444, 26] on link "Campaigns" at bounding box center [459, 23] width 83 height 29
